Goal: Transaction & Acquisition: Purchase product/service

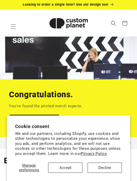
click at [105, 167] on button "Decline" at bounding box center [104, 167] width 34 height 10
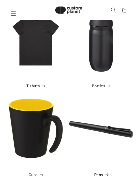
scroll to position [157, 0]
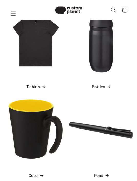
click at [44, 58] on img at bounding box center [36, 41] width 64 height 64
click at [40, 53] on img at bounding box center [36, 41] width 64 height 64
click at [40, 48] on img at bounding box center [36, 41] width 64 height 64
click at [41, 88] on span at bounding box center [42, 86] width 5 height 5
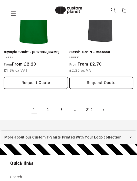
scroll to position [1125, 0]
click at [46, 104] on link "2" at bounding box center [47, 109] width 11 height 11
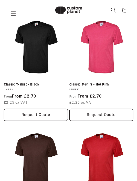
scroll to position [407, 0]
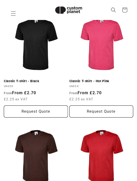
click at [43, 79] on link "Classic T-shirt - Black" at bounding box center [36, 81] width 64 height 4
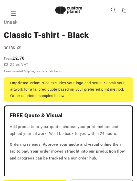
scroll to position [157, 0]
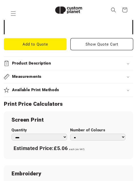
click at [124, 60] on summary "Product Description" at bounding box center [68, 63] width 129 height 13
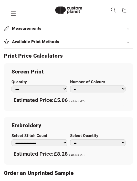
scroll to position [399, 0]
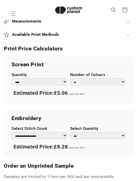
click at [62, 84] on select "*** *** *** **** **** **** ***** *****" at bounding box center [40, 82] width 56 height 7
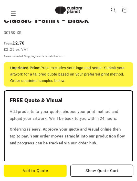
scroll to position [172, 0]
